Goal: Task Accomplishment & Management: Use online tool/utility

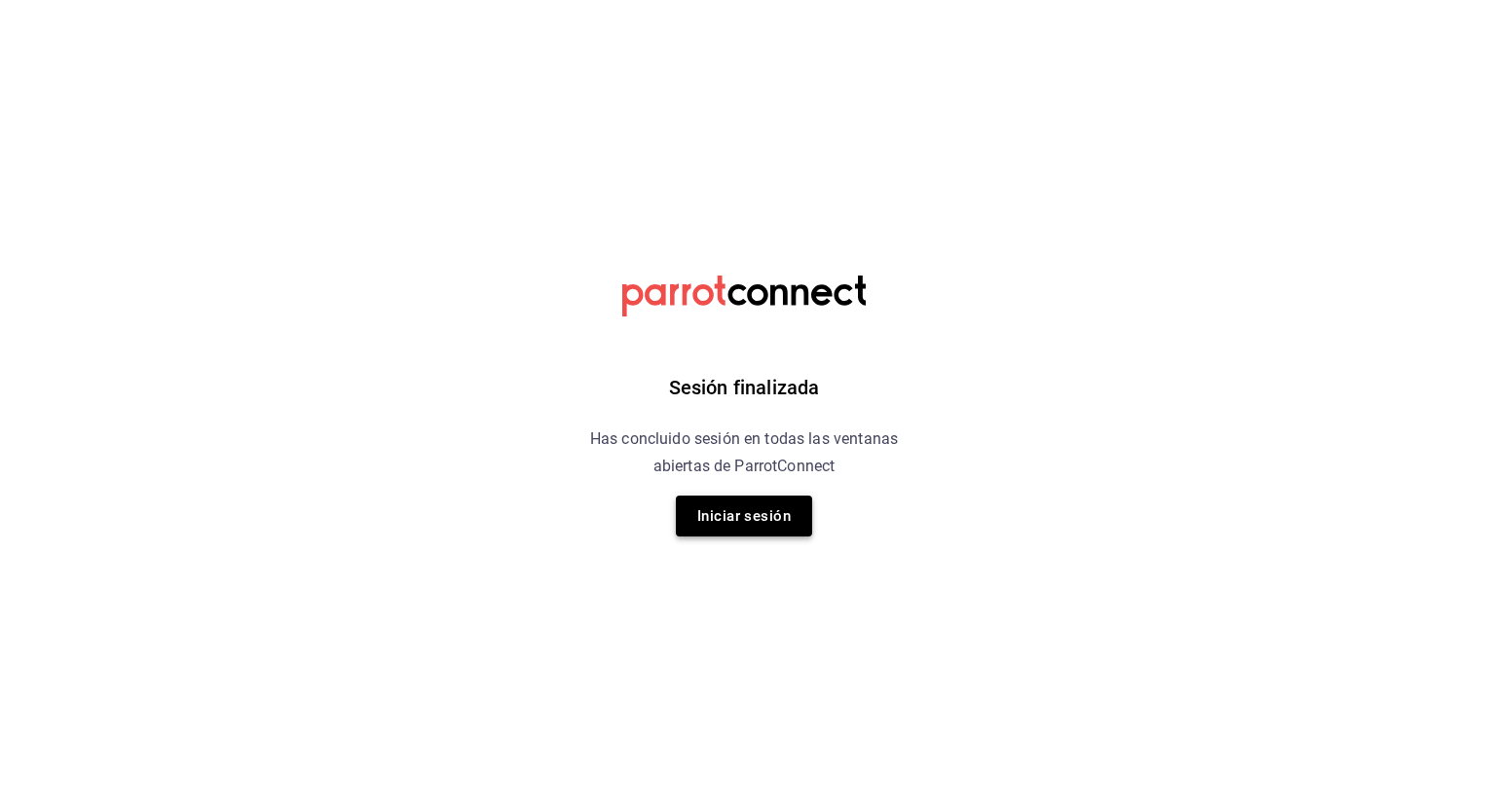
click at [734, 520] on button "Iniciar sesión" at bounding box center [744, 516] width 137 height 41
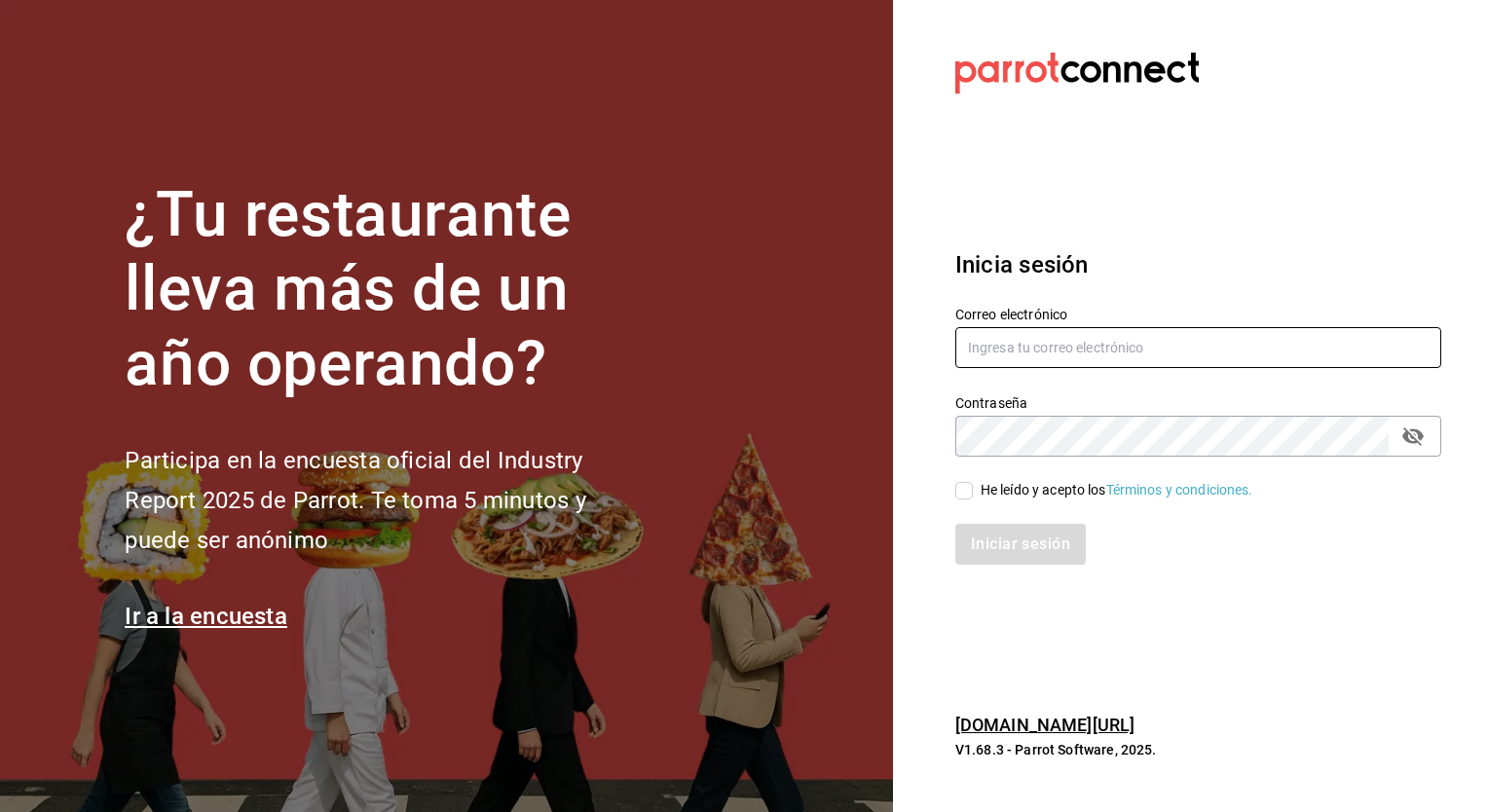
click at [1006, 352] on input "text" at bounding box center [1198, 347] width 486 height 41
type input "mochomos@costeno.com"
click at [964, 500] on label "He leído y acepto los Términos y condiciones." at bounding box center [1103, 490] width 298 height 20
click at [964, 500] on input "He leído y acepto los Términos y condiciones." at bounding box center [964, 491] width 18 height 18
checkbox input "true"
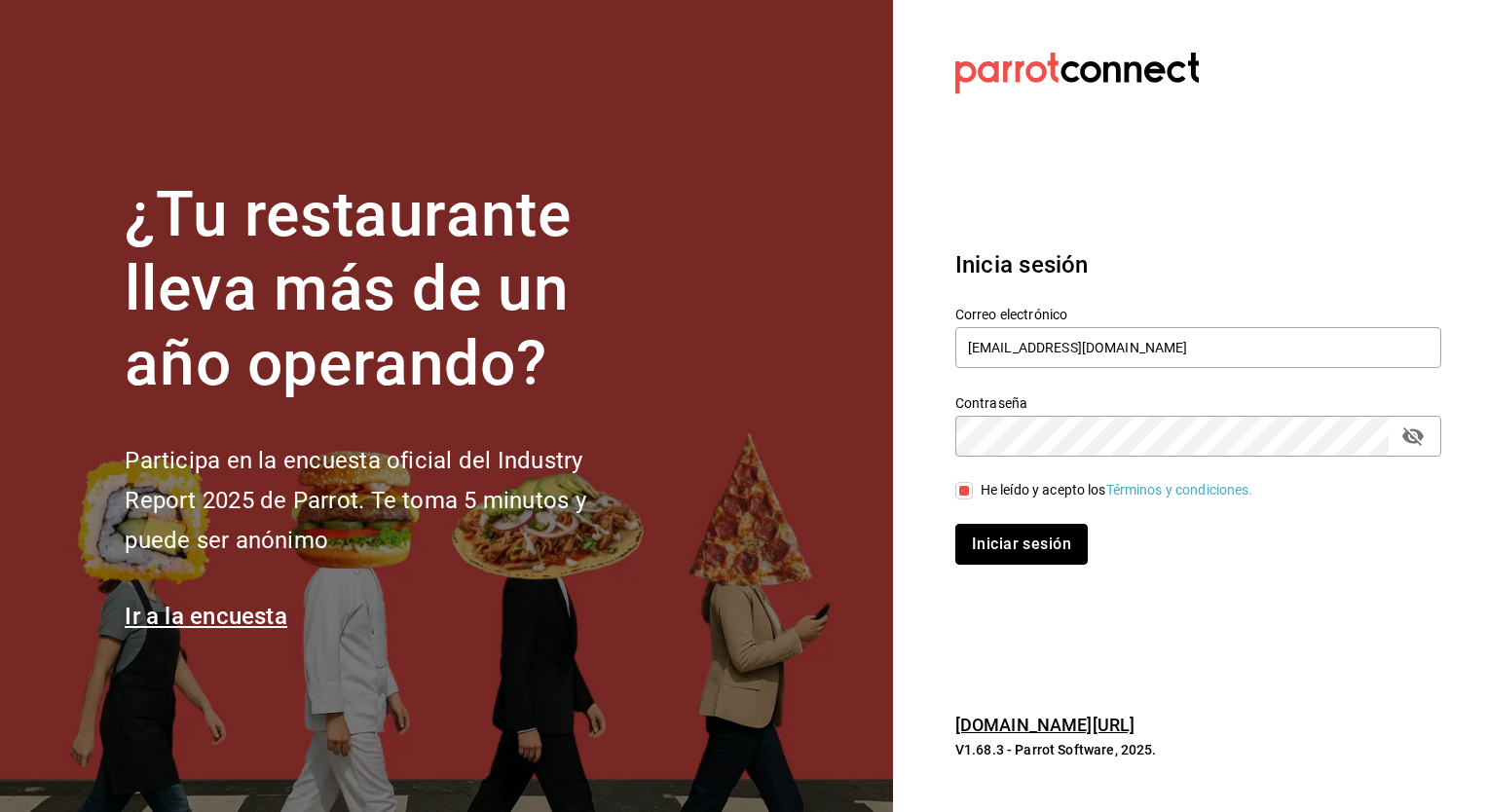
click at [1014, 548] on button "Iniciar sesión" at bounding box center [1021, 544] width 133 height 41
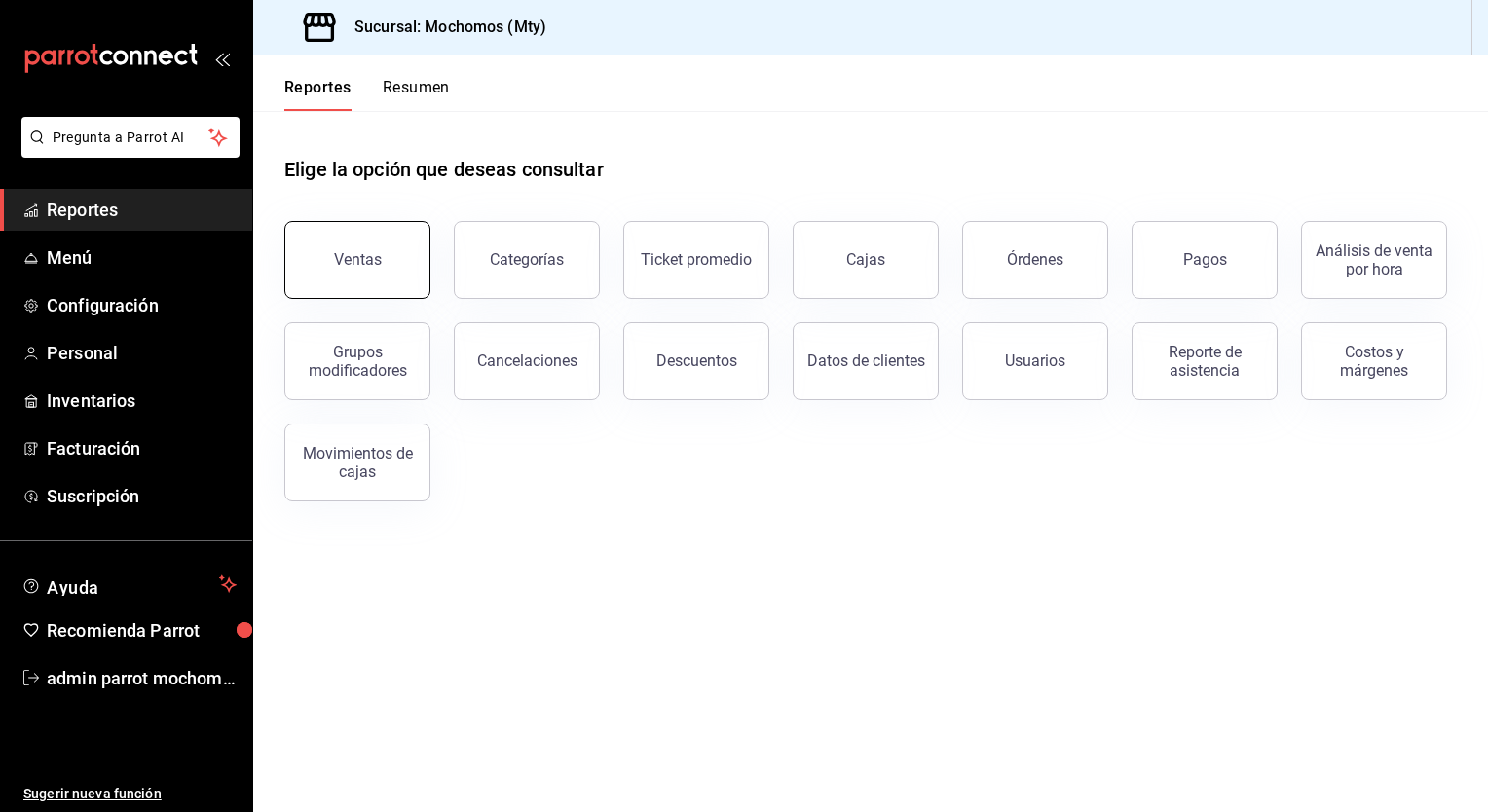
click at [386, 263] on button "Ventas" at bounding box center [357, 260] width 146 height 78
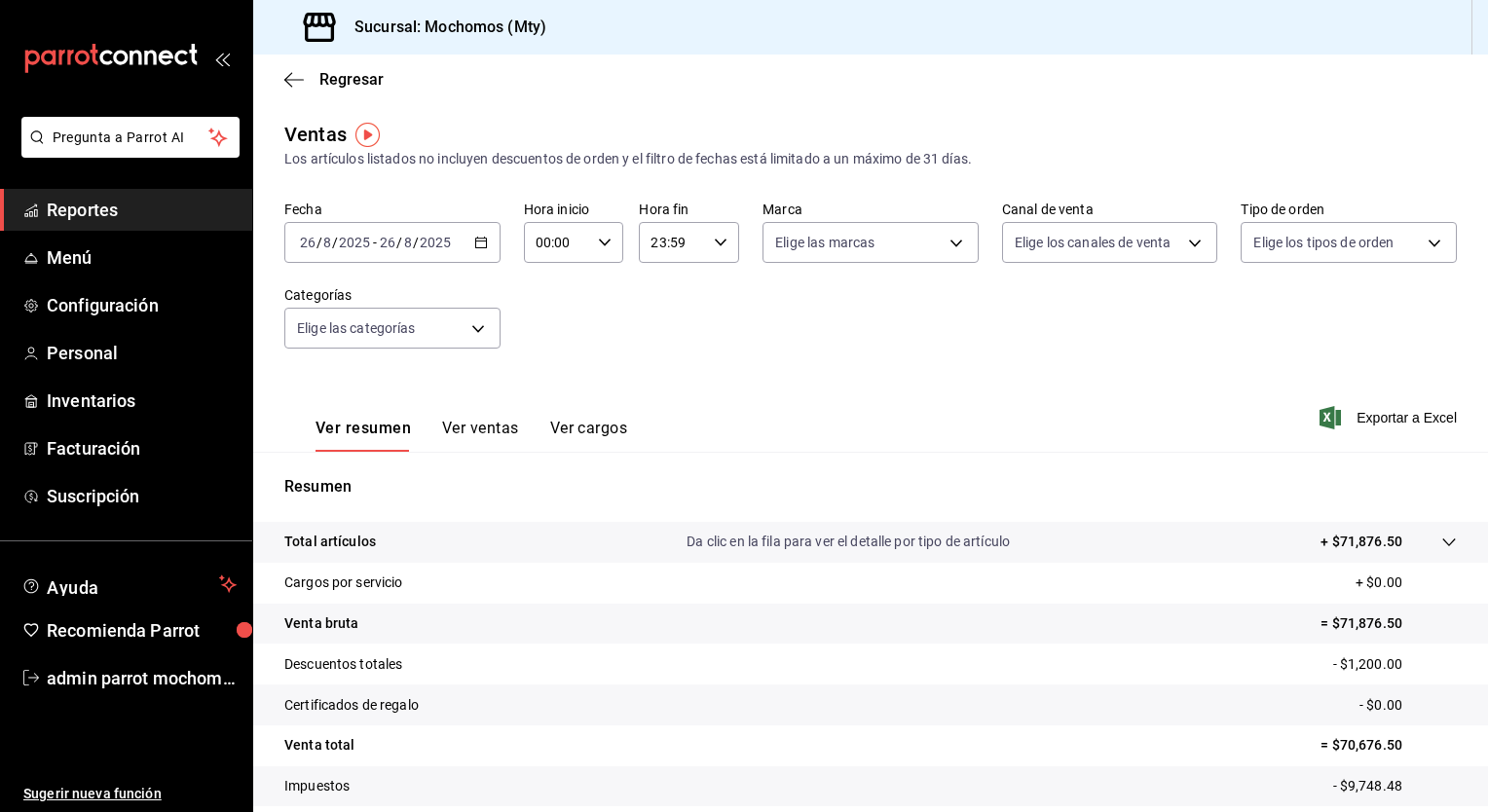
click at [475, 242] on \(Stroke\) "button" at bounding box center [481, 242] width 12 height 11
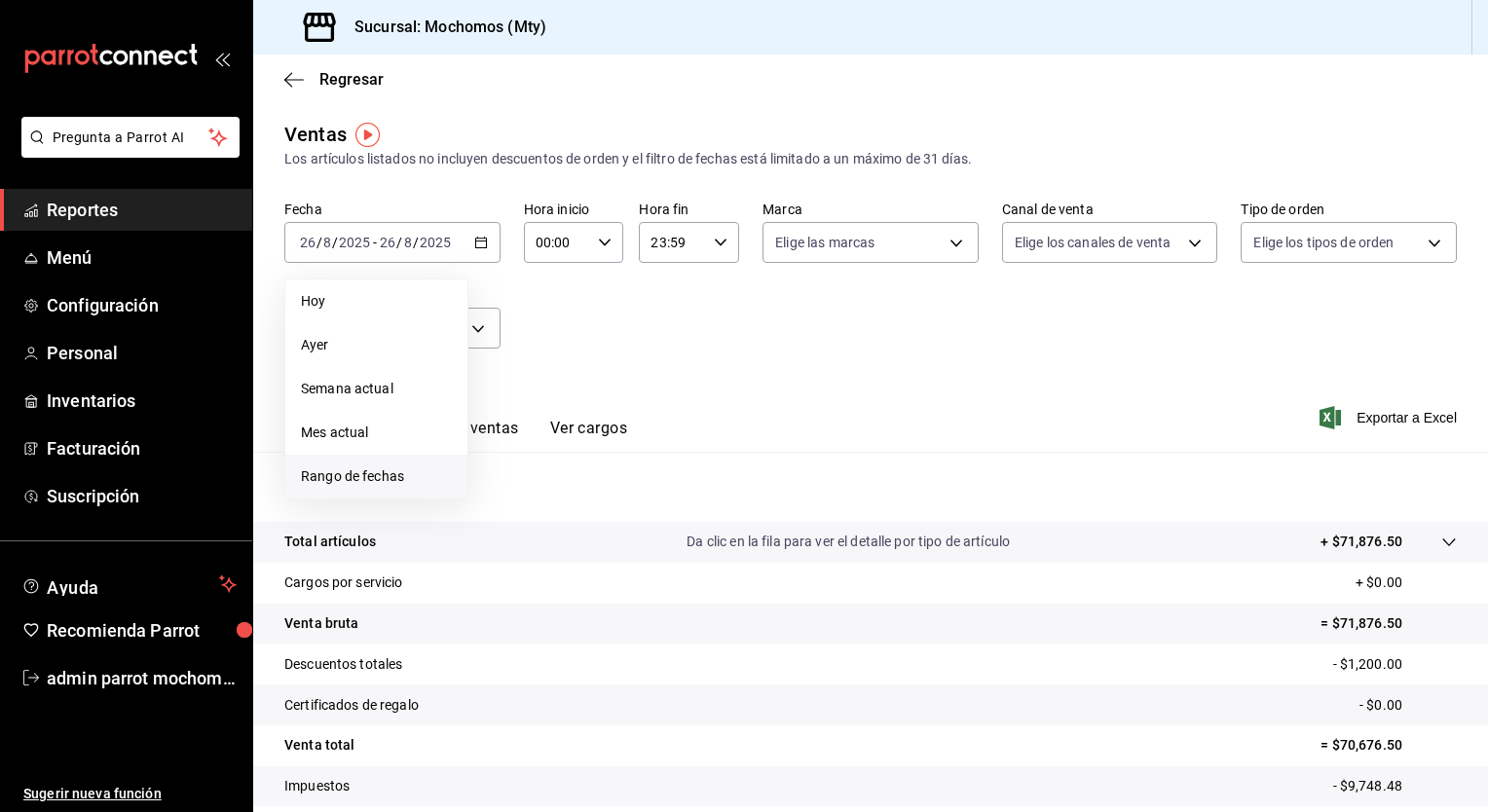
click at [379, 467] on span "Rango de fechas" at bounding box center [376, 476] width 151 height 20
drag, startPoint x: 573, startPoint y: 498, endPoint x: 588, endPoint y: 503, distance: 15.8
click at [592, 505] on button "20" at bounding box center [577, 501] width 34 height 35
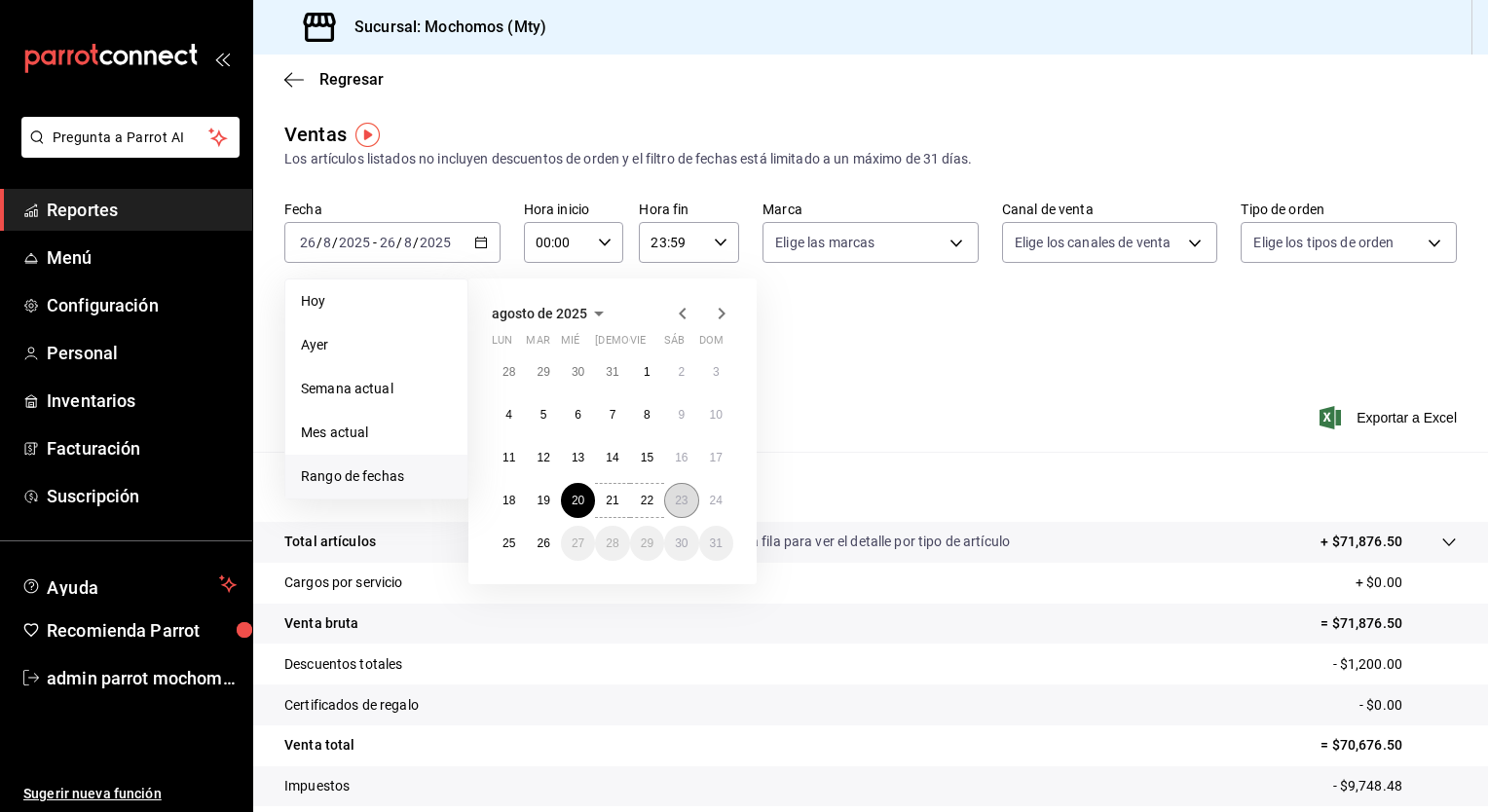
click at [678, 501] on abbr "23" at bounding box center [681, 501] width 13 height 14
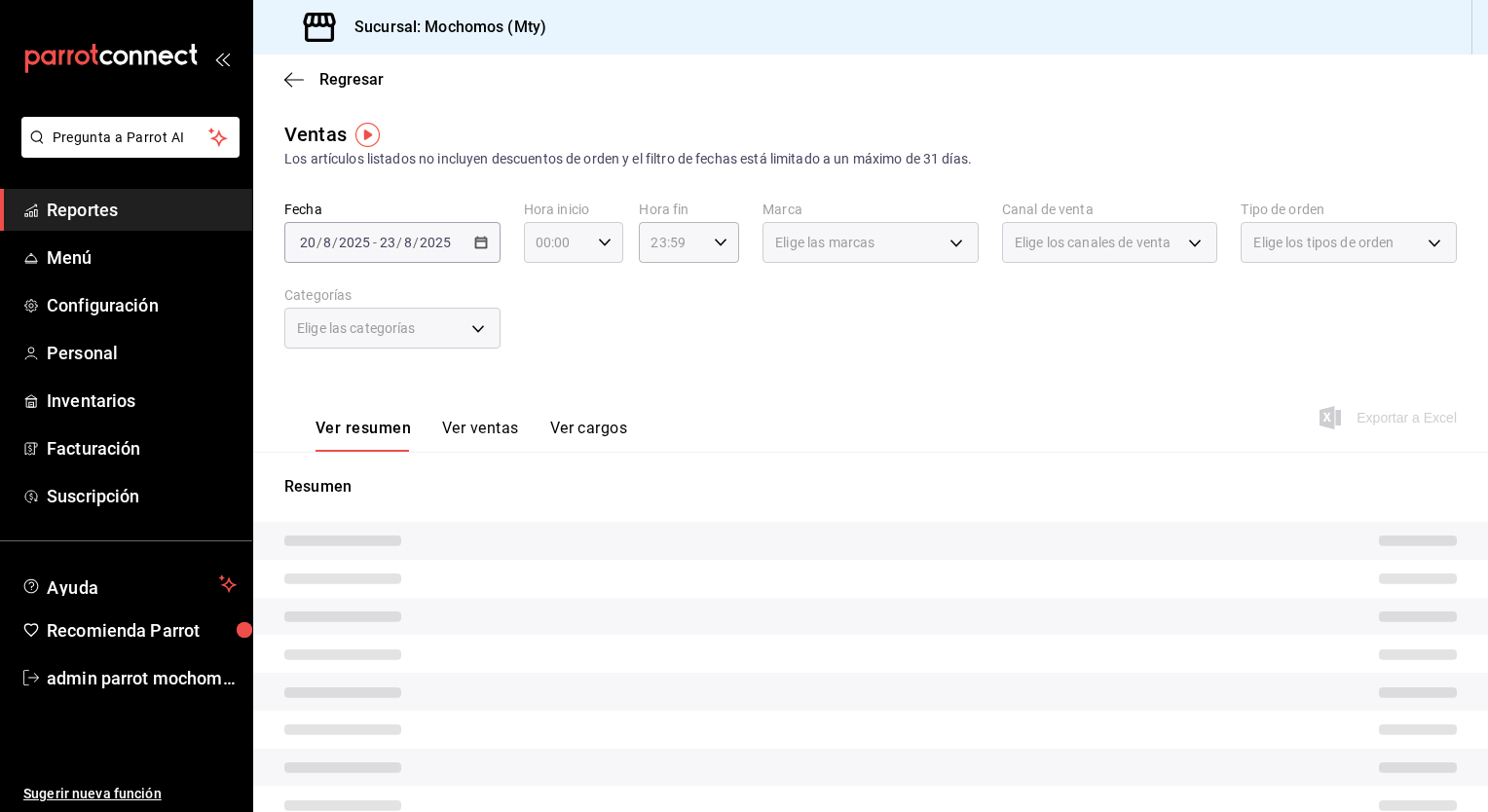
click at [603, 238] on icon "button" at bounding box center [604, 242] width 14 height 14
click at [547, 323] on button "05" at bounding box center [545, 331] width 42 height 39
type input "05:00"
click at [590, 293] on span "00" at bounding box center [595, 292] width 19 height 16
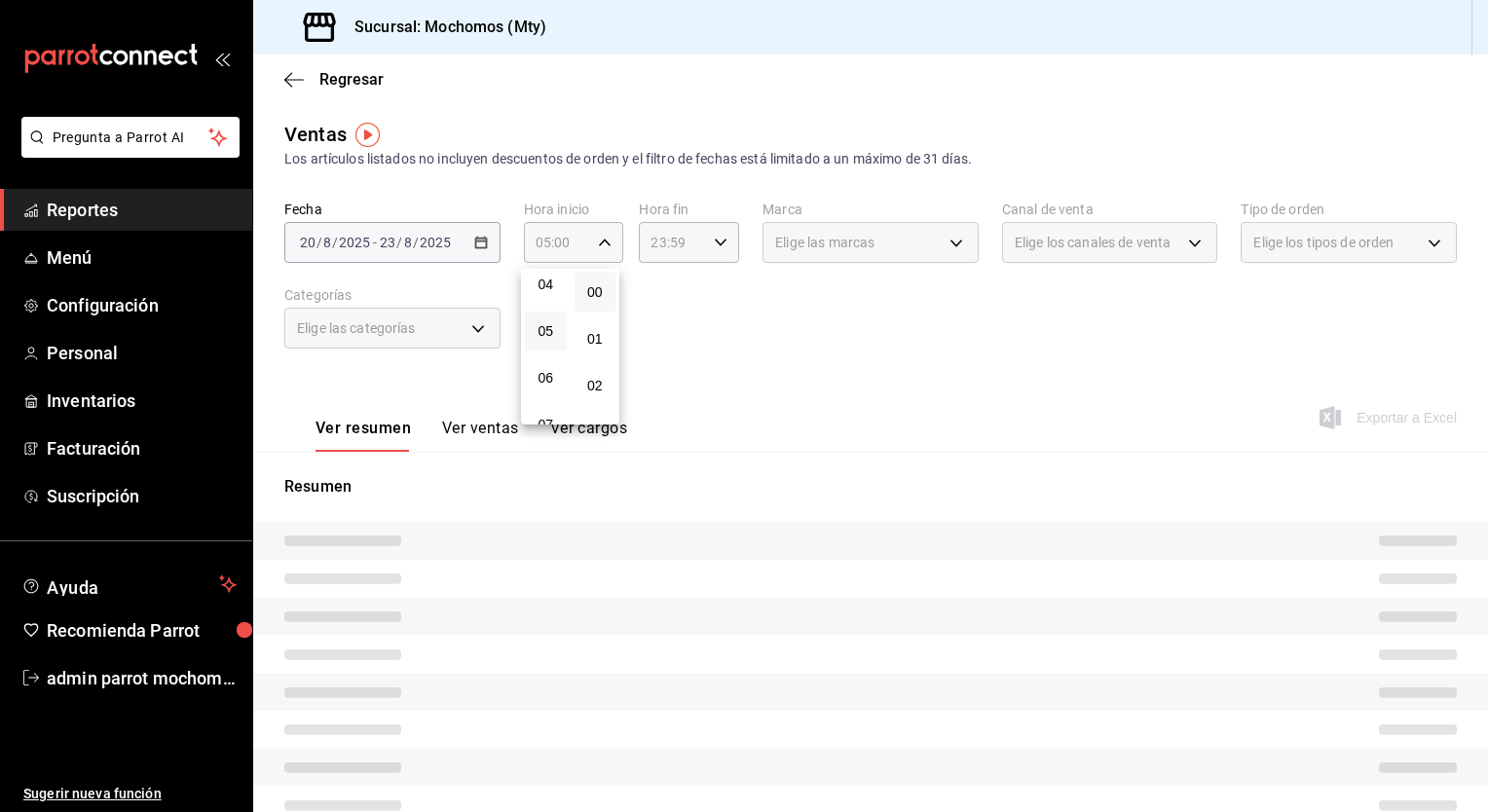
click at [714, 249] on div at bounding box center [744, 406] width 1488 height 812
click at [711, 262] on div "23:59 Hora fin" at bounding box center [688, 242] width 101 height 41
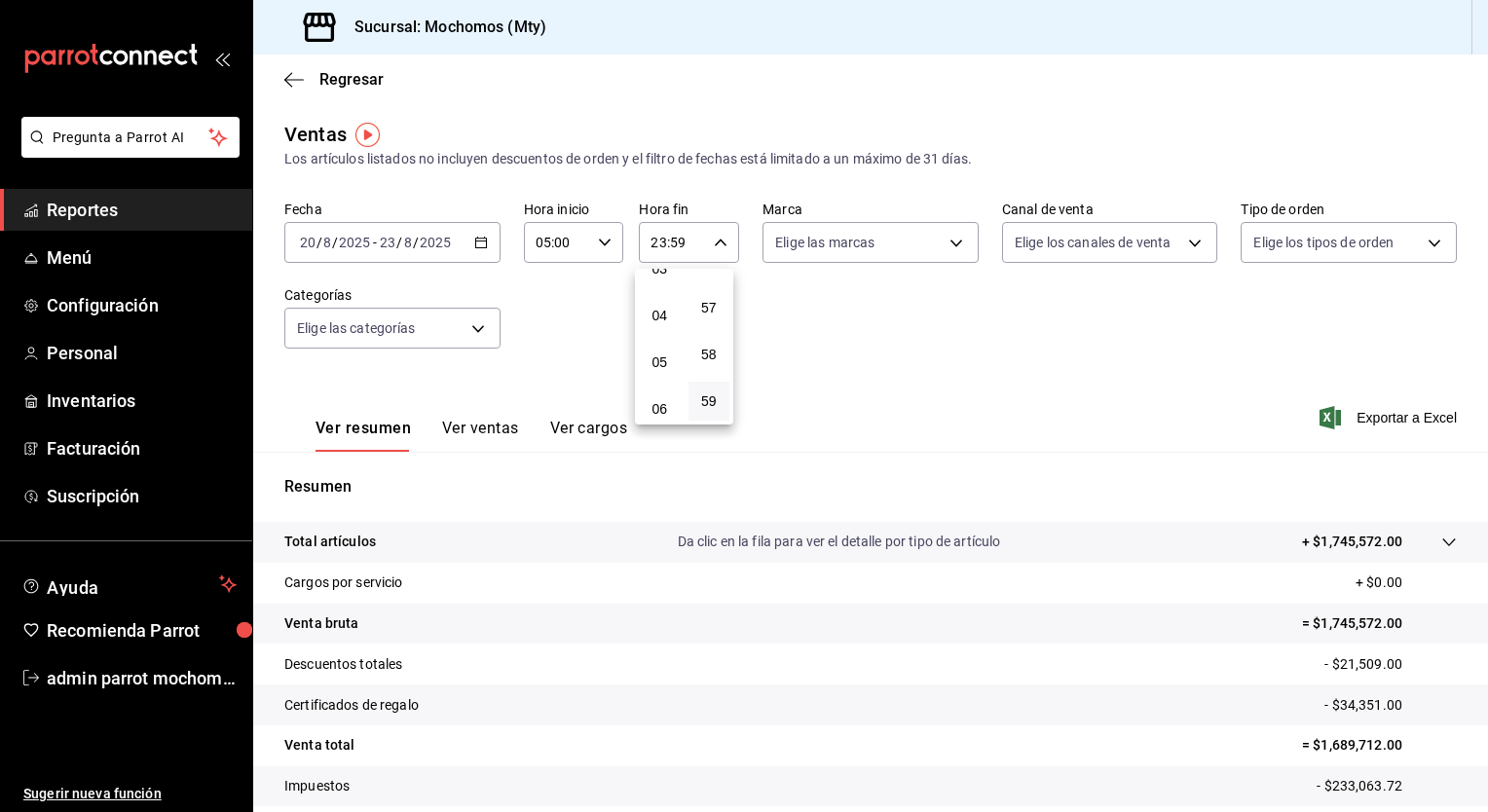
scroll to position [194, 0]
click at [658, 337] on span "05" at bounding box center [659, 331] width 19 height 16
click at [713, 294] on span "00" at bounding box center [709, 292] width 19 height 16
type input "05:00"
click at [1367, 424] on div at bounding box center [744, 406] width 1488 height 812
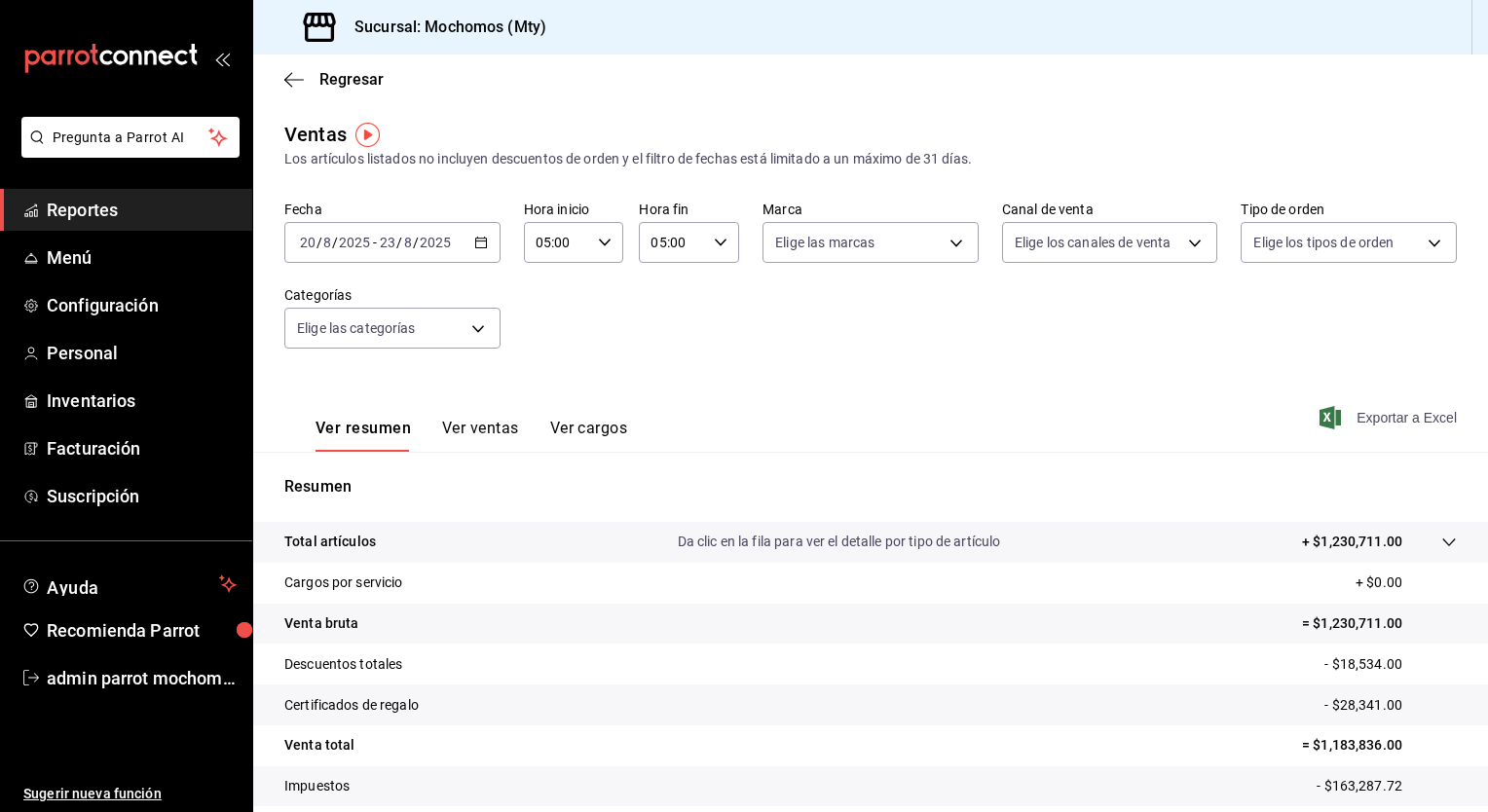
click at [1375, 423] on span "Exportar a Excel" at bounding box center [1389, 418] width 134 height 23
